Goal: Transaction & Acquisition: Purchase product/service

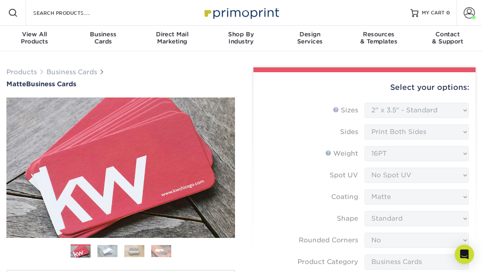
select select "2.00x3.50"
select select "0"
select select "3b5148f1-0588-4f88-a218-97bcfdce65c1"
select select "upload"
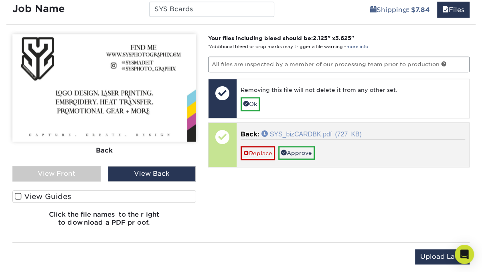
scroll to position [499, 0]
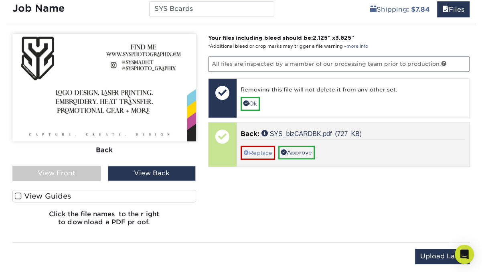
click at [262, 147] on link "Replace" at bounding box center [258, 153] width 35 height 14
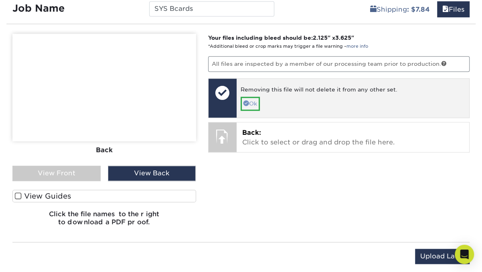
click at [247, 100] on span at bounding box center [247, 103] width 6 height 6
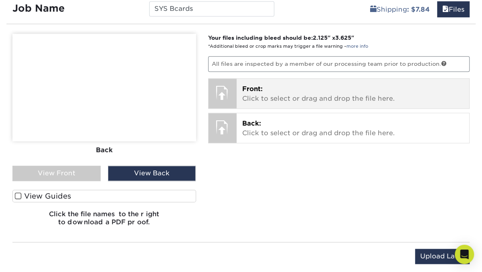
click at [249, 85] on span "Front:" at bounding box center [252, 89] width 20 height 8
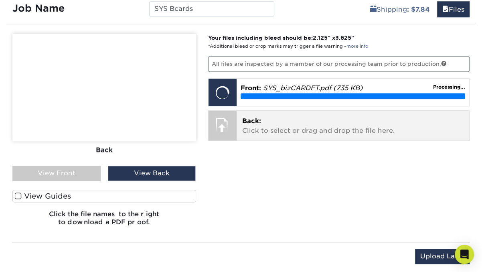
click at [281, 124] on p "Back: Click to select or drag and drop the file here." at bounding box center [353, 125] width 222 height 19
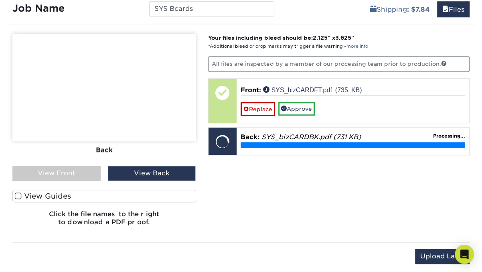
click at [53, 116] on img at bounding box center [104, 88] width 184 height 108
click at [149, 173] on div "View Back" at bounding box center [152, 173] width 88 height 15
click at [79, 162] on div "Front Back" at bounding box center [104, 100] width 184 height 132
click at [75, 168] on div "View Front" at bounding box center [56, 173] width 88 height 15
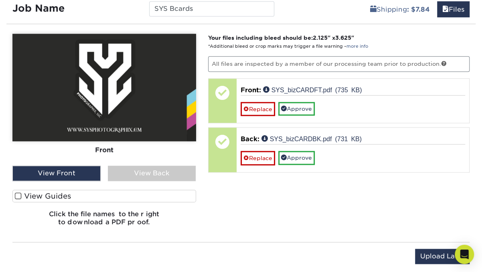
click at [170, 171] on div "View Back" at bounding box center [152, 173] width 88 height 15
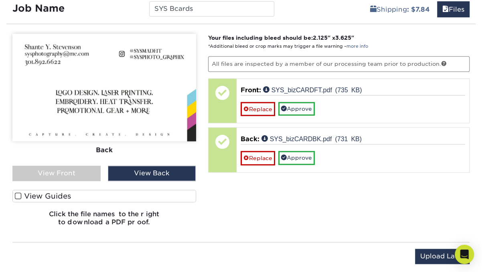
click at [163, 175] on div "View Back" at bounding box center [152, 173] width 88 height 15
click at [69, 168] on div "View Front" at bounding box center [56, 173] width 88 height 15
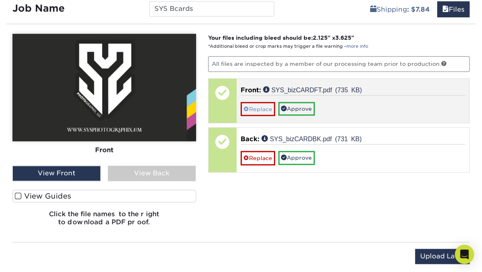
click at [261, 105] on link "Replace" at bounding box center [258, 109] width 35 height 14
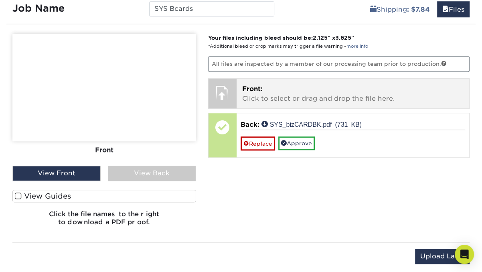
click at [252, 96] on p "Front: Click to select or drag and drop the file here." at bounding box center [353, 93] width 222 height 19
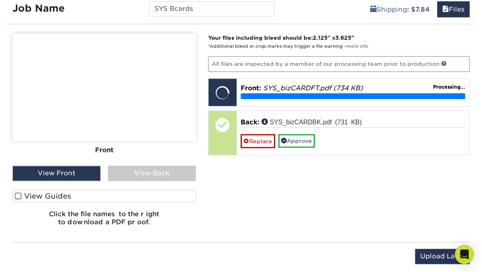
click at [140, 168] on div "View Back" at bounding box center [152, 173] width 88 height 15
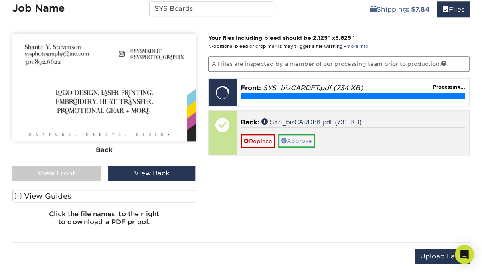
click at [307, 134] on link "Approve" at bounding box center [296, 141] width 37 height 14
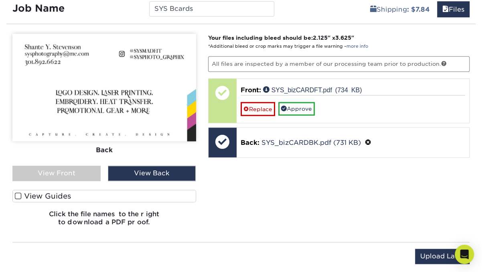
click at [70, 169] on div "View Front" at bounding box center [56, 173] width 88 height 15
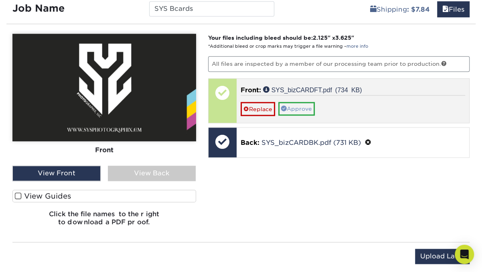
click at [304, 106] on link "Approve" at bounding box center [296, 109] width 37 height 14
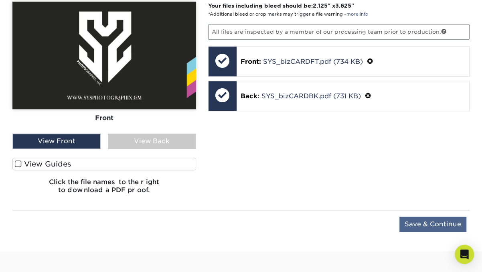
scroll to position [530, 0]
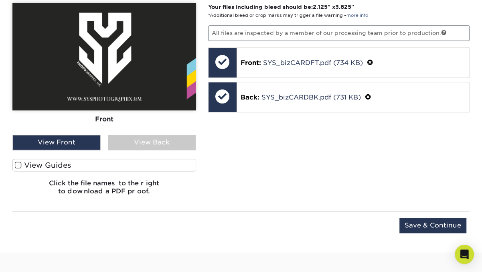
click at [19, 163] on span at bounding box center [18, 165] width 7 height 8
click at [0, 0] on input "View Guides" at bounding box center [0, 0] width 0 height 0
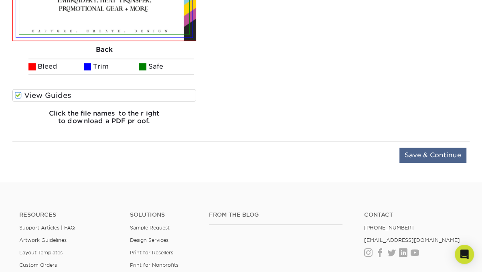
click at [428, 149] on input "Save & Continue" at bounding box center [433, 155] width 67 height 15
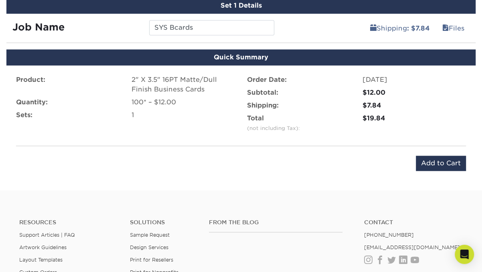
scroll to position [485, 0]
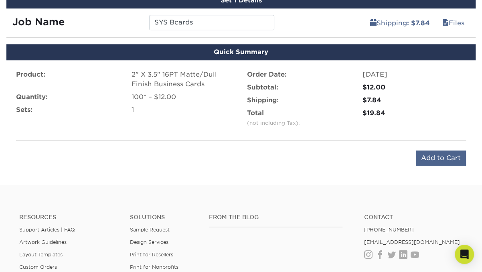
click at [438, 155] on input "Add to Cart" at bounding box center [441, 157] width 50 height 15
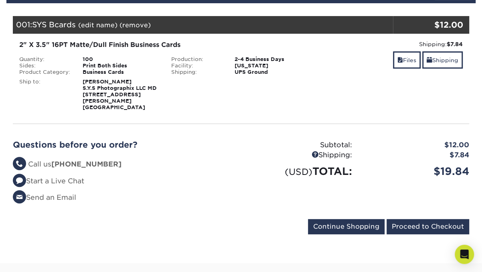
scroll to position [308, 0]
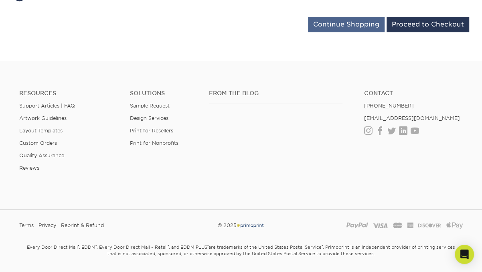
click at [351, 20] on input "Continue Shopping" at bounding box center [346, 24] width 77 height 15
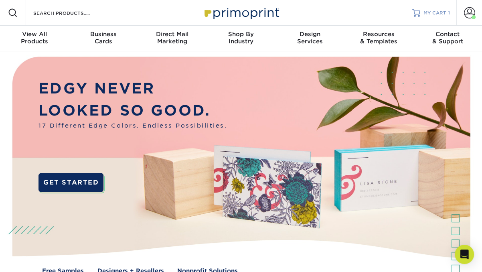
click at [436, 12] on span "MY CART" at bounding box center [435, 13] width 23 height 7
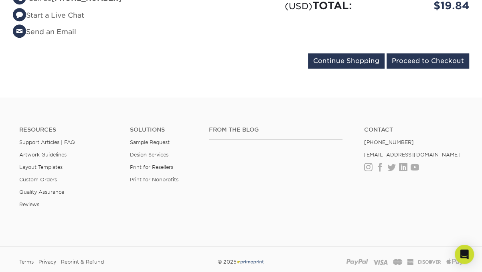
scroll to position [167, 0]
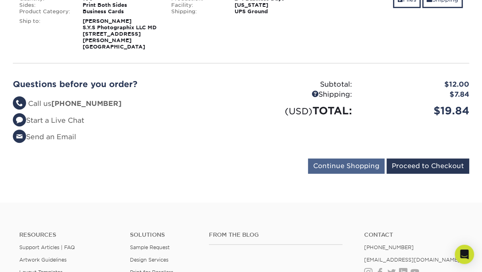
click at [350, 160] on input "Continue Shopping" at bounding box center [346, 165] width 77 height 15
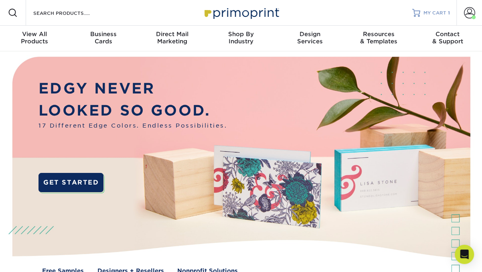
click at [447, 12] on div "MY CART 1" at bounding box center [437, 13] width 26 height 7
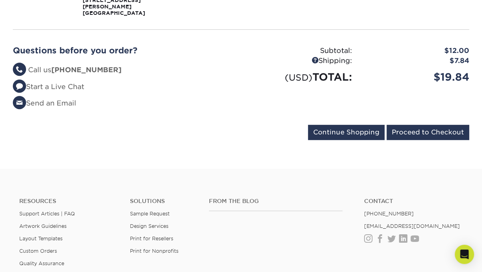
scroll to position [207, 0]
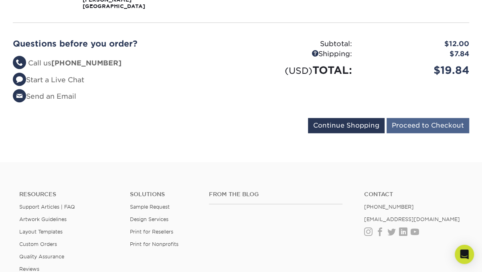
click at [415, 120] on input "Proceed to Checkout" at bounding box center [428, 125] width 83 height 15
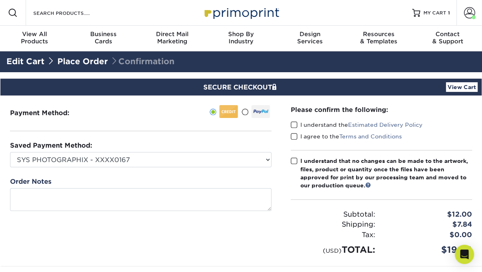
click at [250, 111] on label at bounding box center [256, 111] width 28 height 13
click at [0, 0] on input "radio" at bounding box center [0, 0] width 0 height 0
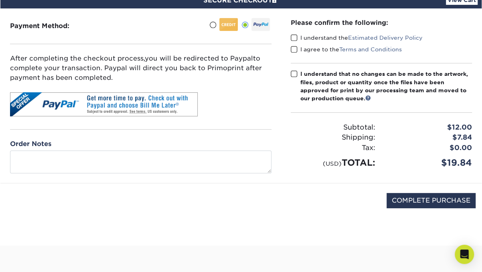
scroll to position [87, 0]
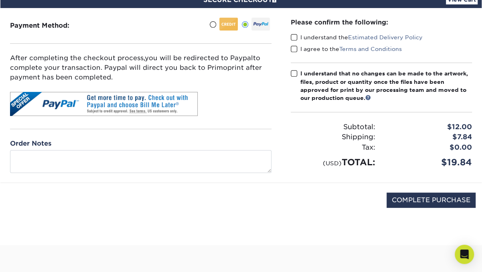
click at [294, 35] on span at bounding box center [294, 38] width 7 height 8
click at [0, 0] on input "I understand the Estimated Delivery Policy" at bounding box center [0, 0] width 0 height 0
click at [294, 47] on span at bounding box center [294, 49] width 7 height 8
click at [0, 0] on input "I agree to the Terms and Conditions" at bounding box center [0, 0] width 0 height 0
click at [294, 71] on span at bounding box center [294, 74] width 7 height 8
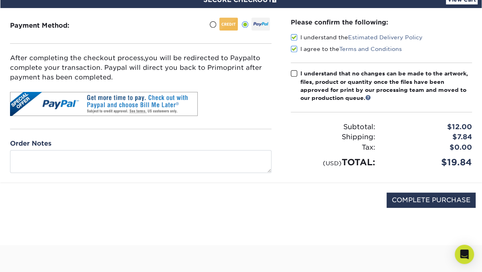
click at [0, 0] on input "I understand that no changes can be made to the artwork, files, product or quan…" at bounding box center [0, 0] width 0 height 0
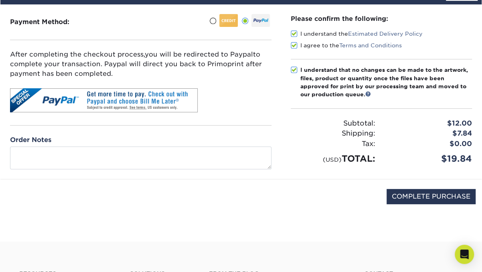
scroll to position [92, 0]
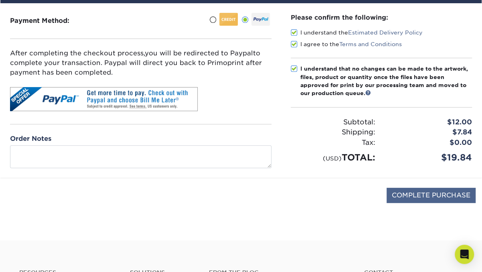
click at [409, 196] on input "COMPLETE PURCHASE" at bounding box center [431, 195] width 89 height 15
type input "PROCESSING, PLEASE WAIT..."
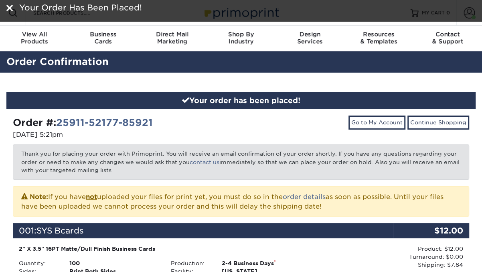
click at [267, 171] on p "Thank you for placing your order with Primoprint. You will receive an email con…" at bounding box center [241, 161] width 457 height 35
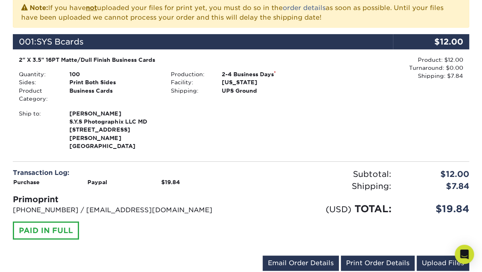
scroll to position [193, 0]
